Goal: Task Accomplishment & Management: Use online tool/utility

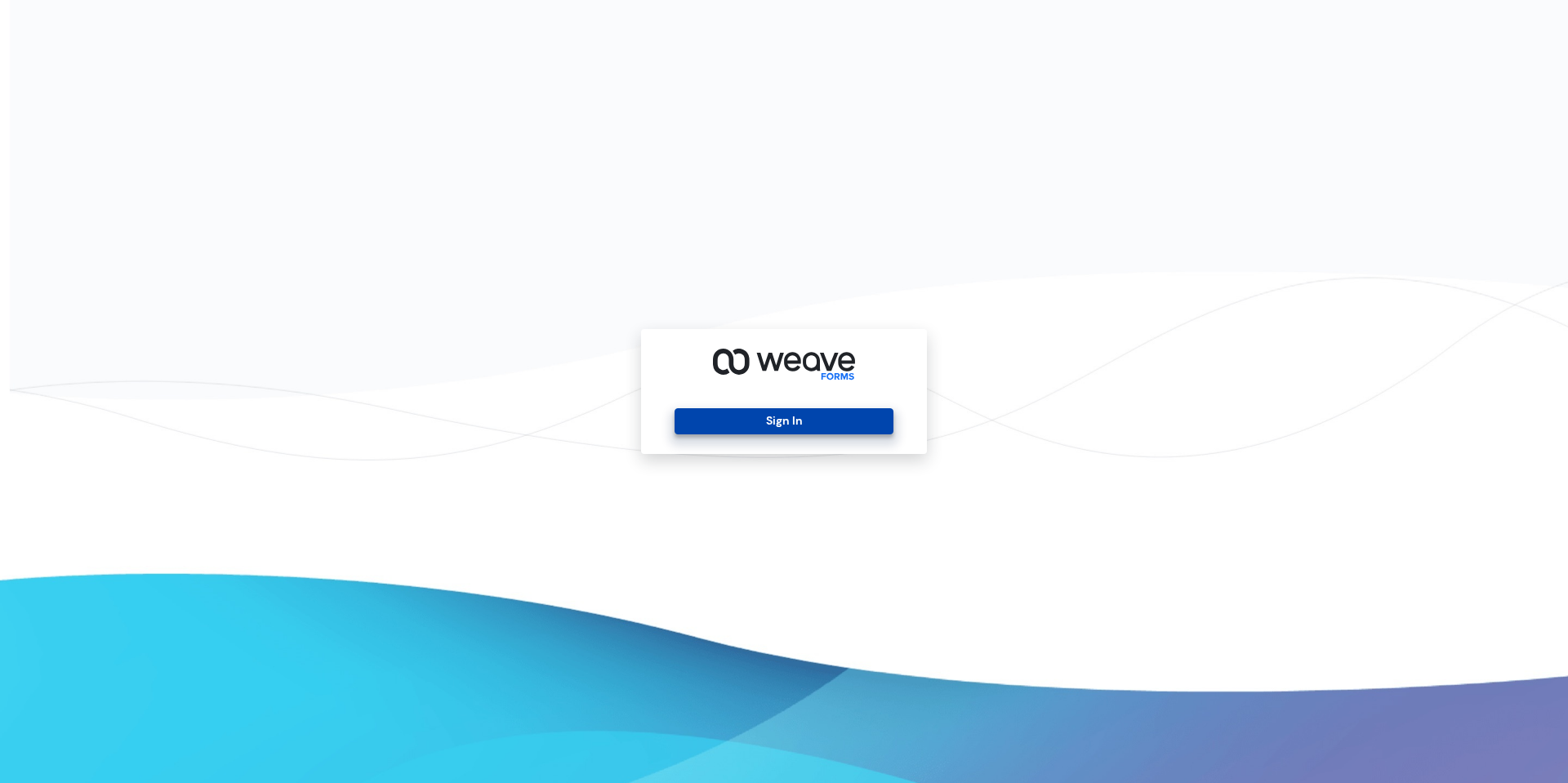
click at [786, 427] on button "Sign In" at bounding box center [784, 421] width 218 height 26
